Goal: Find specific page/section: Find specific page/section

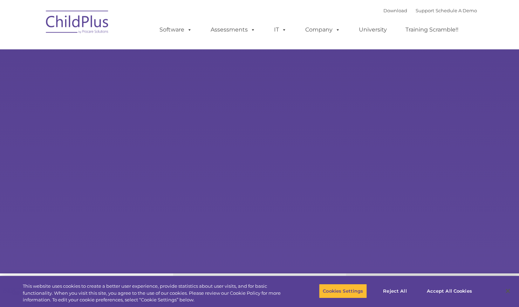
select select "MEDIUM"
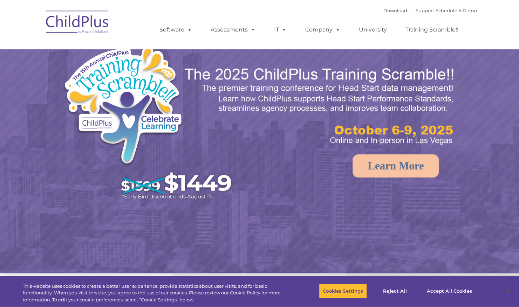
select select "MEDIUM"
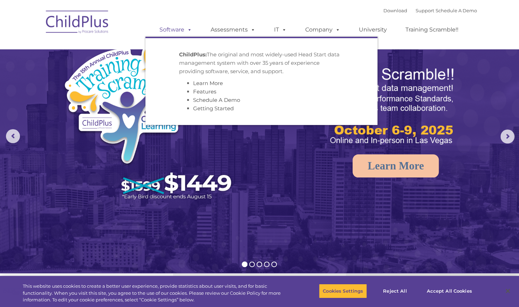
click at [179, 33] on link "Software" at bounding box center [175, 30] width 47 height 14
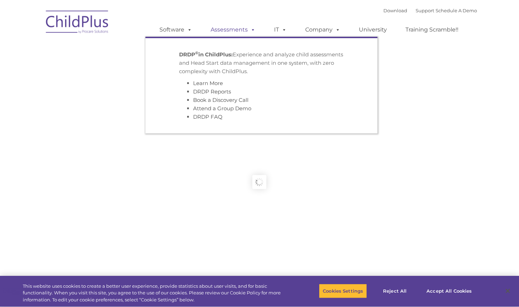
type input ""
